Goal: Task Accomplishment & Management: Manage account settings

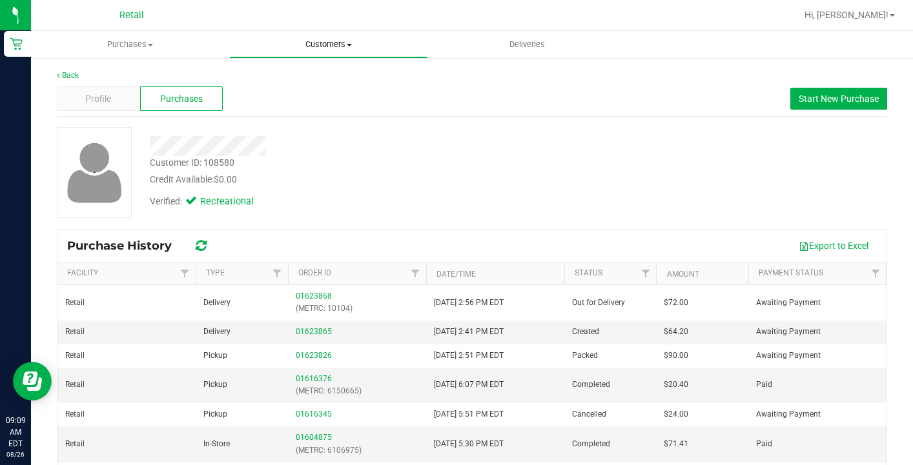
click at [322, 46] on span "Customers" at bounding box center [328, 45] width 197 height 12
click at [316, 73] on span "All customers" at bounding box center [275, 77] width 93 height 11
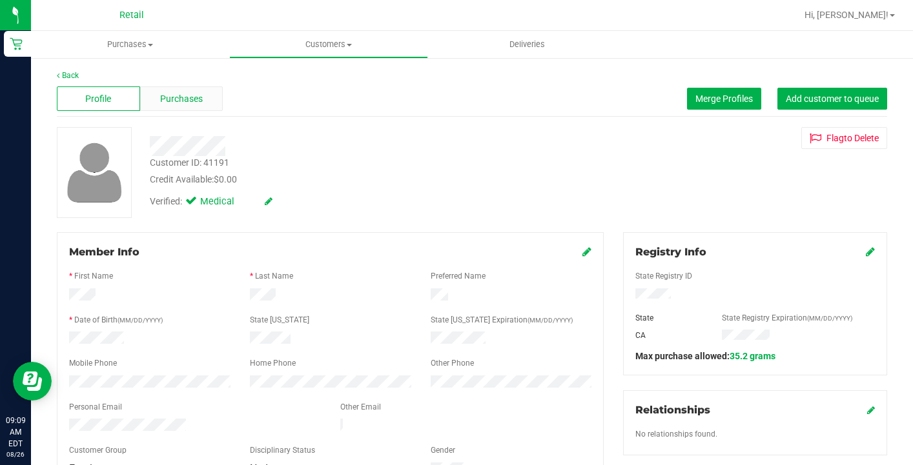
click at [190, 96] on span "Purchases" at bounding box center [181, 99] width 43 height 14
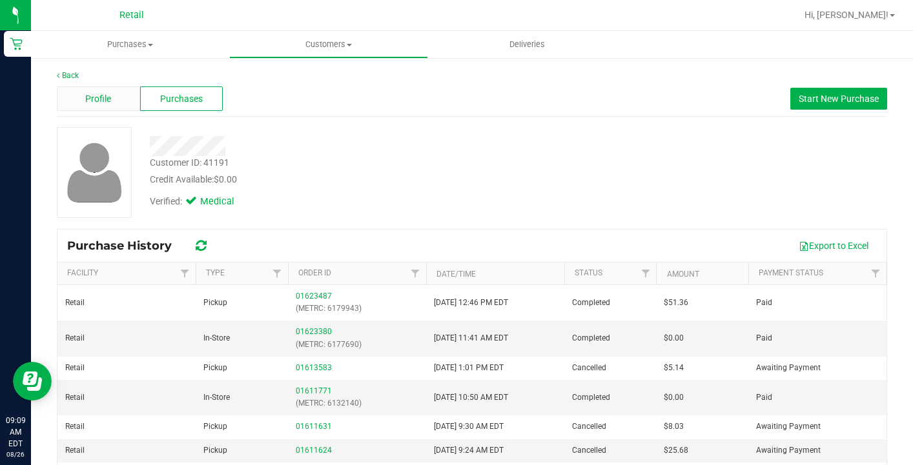
click at [103, 103] on span "Profile" at bounding box center [98, 99] width 26 height 14
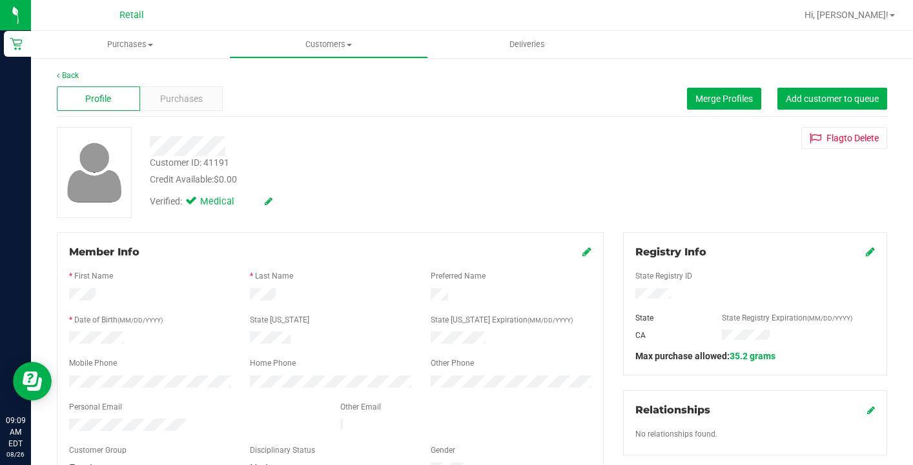
click at [586, 253] on icon at bounding box center [586, 252] width 9 height 10
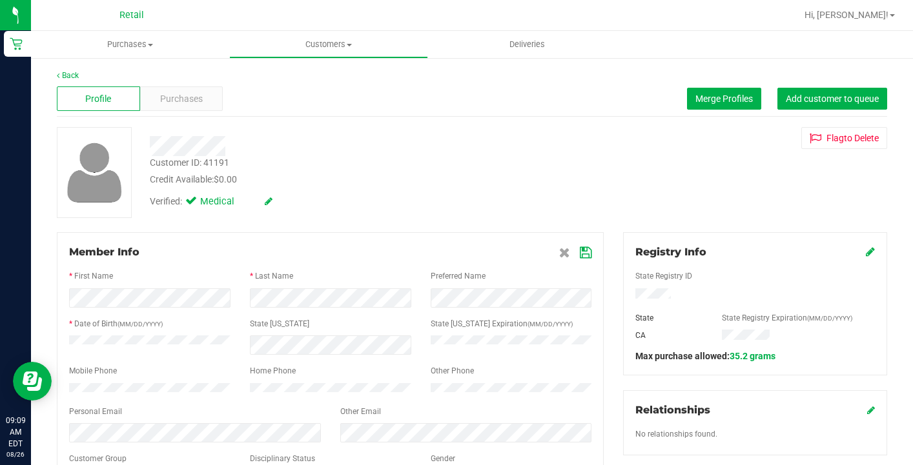
click at [585, 250] on icon at bounding box center [586, 253] width 12 height 10
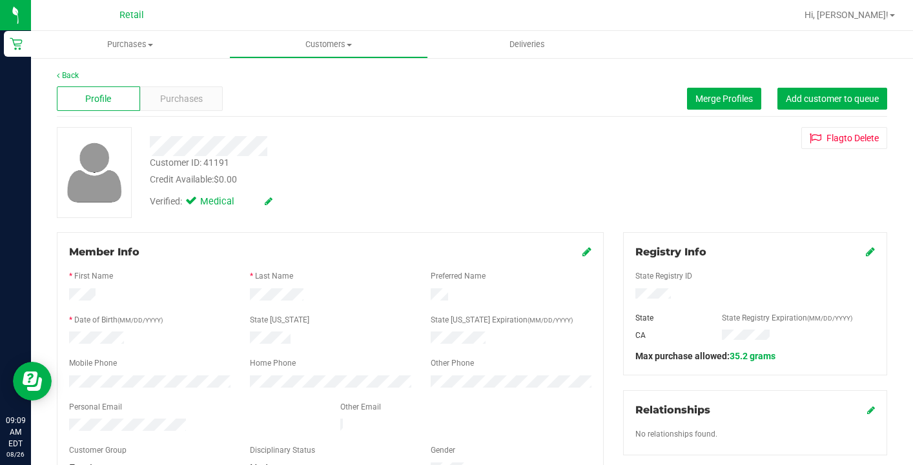
drag, startPoint x: 716, startPoint y: 12, endPoint x: 587, endPoint y: 247, distance: 268.3
click at [587, 247] on icon at bounding box center [586, 252] width 9 height 10
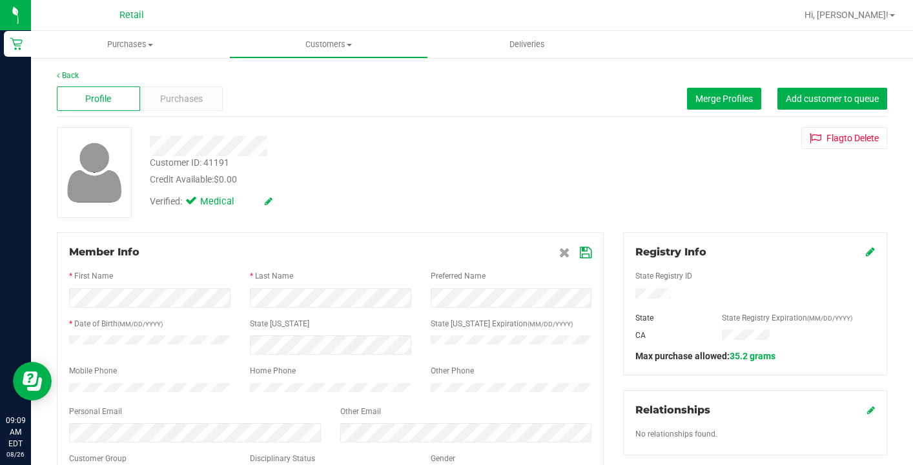
click at [585, 248] on icon at bounding box center [586, 253] width 12 height 10
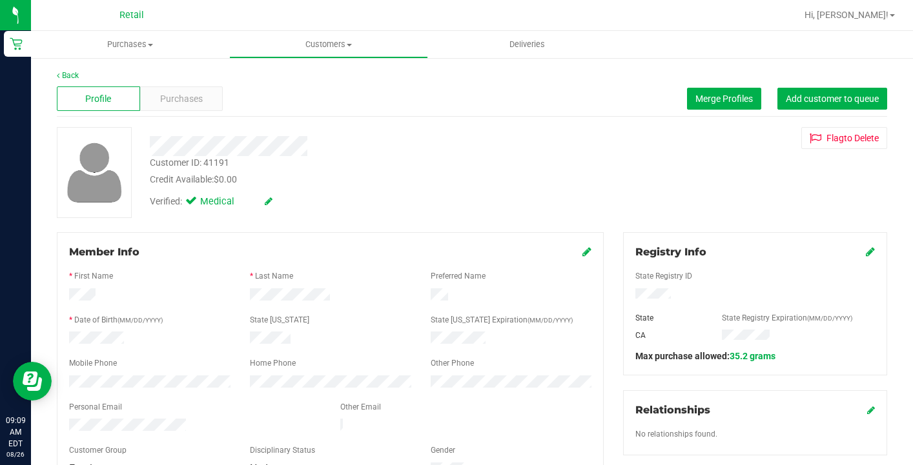
click at [588, 252] on icon at bounding box center [586, 252] width 9 height 10
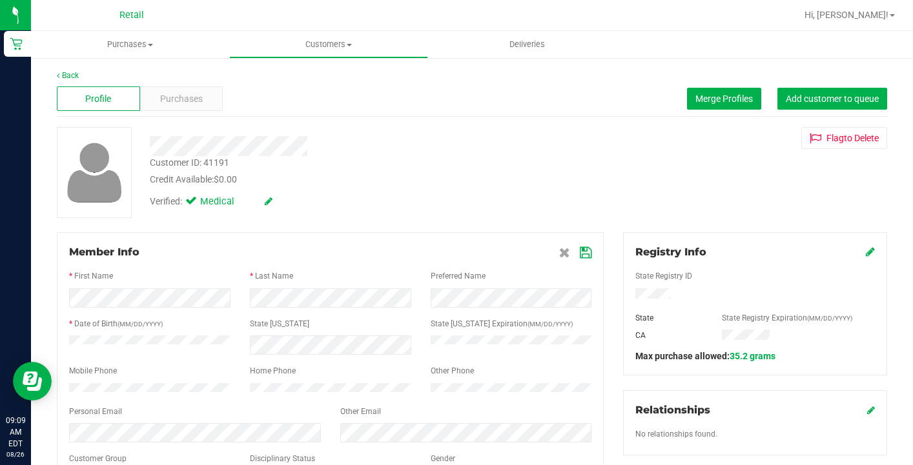
click at [586, 255] on icon at bounding box center [586, 253] width 12 height 10
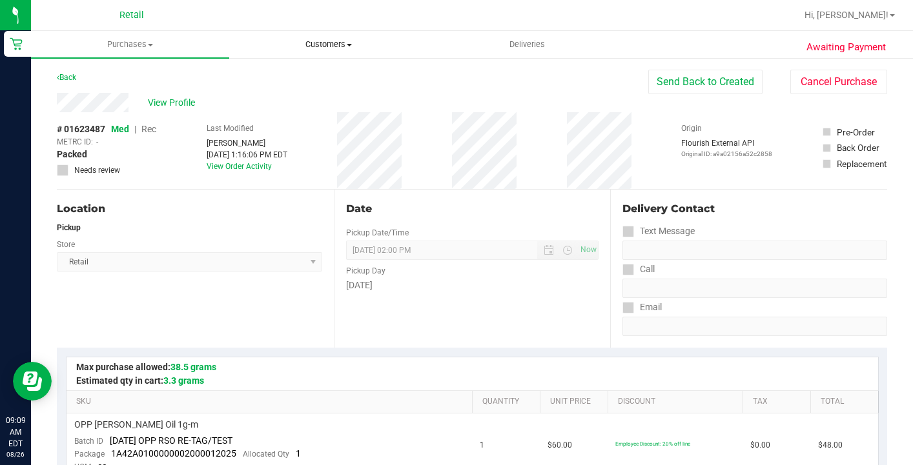
click at [330, 42] on span "Customers" at bounding box center [328, 45] width 197 height 12
click at [330, 72] on li "All customers" at bounding box center [328, 77] width 198 height 15
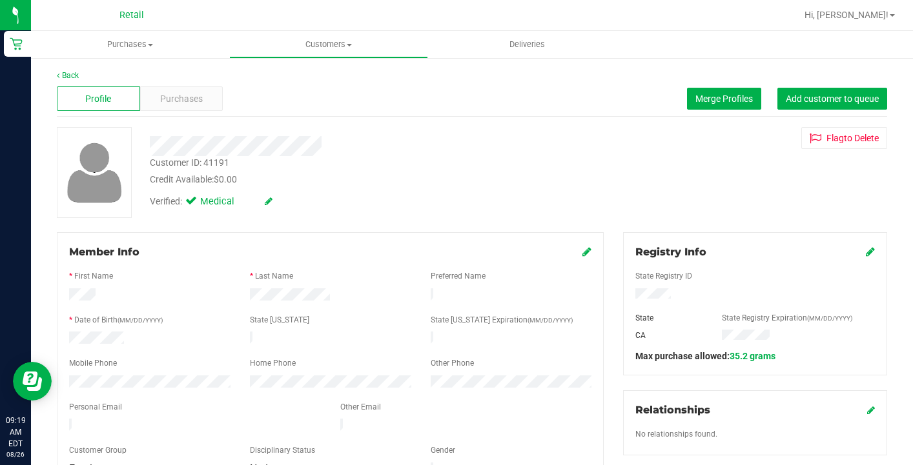
click at [585, 252] on icon at bounding box center [586, 252] width 9 height 10
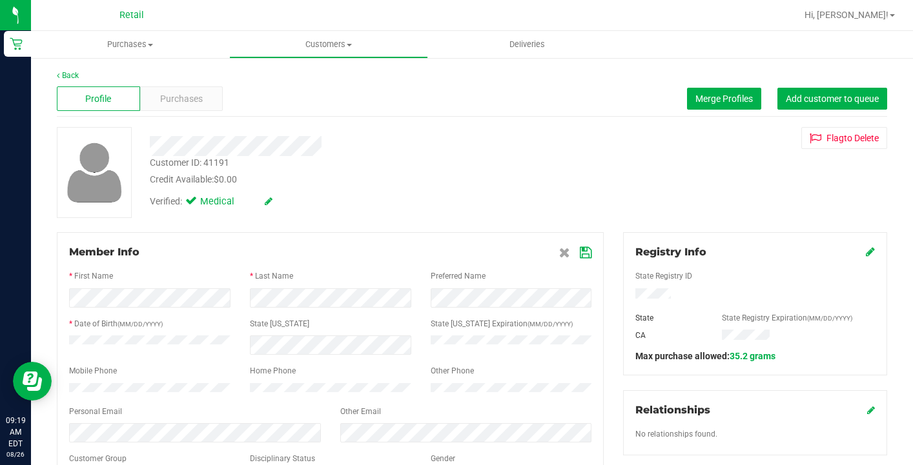
click at [587, 257] on icon at bounding box center [586, 253] width 12 height 10
